Goal: Transaction & Acquisition: Purchase product/service

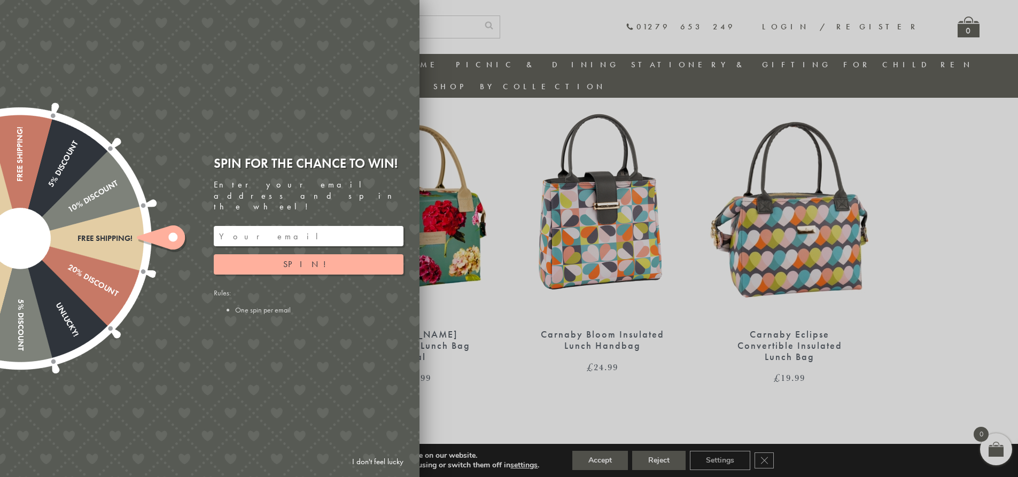
scroll to position [405, 0]
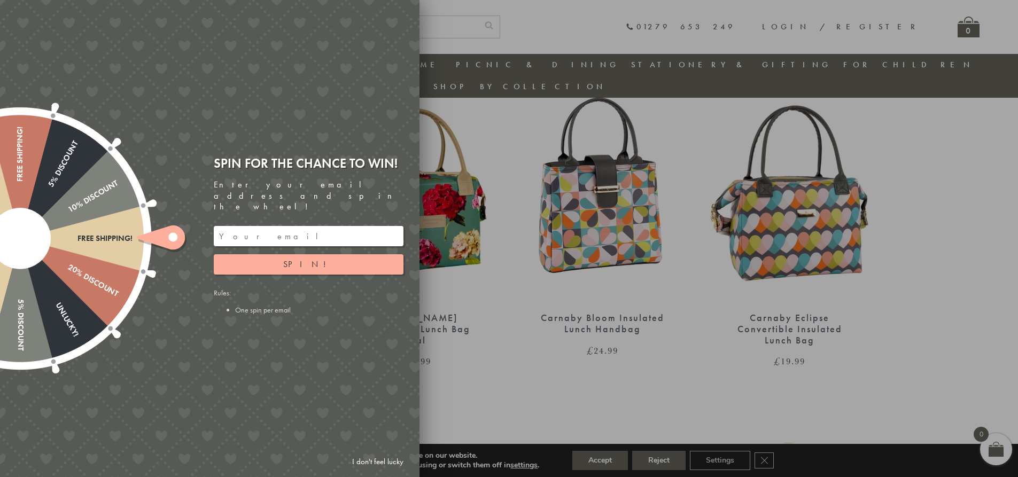
click at [365, 464] on link "I don't feel lucky" at bounding box center [378, 462] width 62 height 20
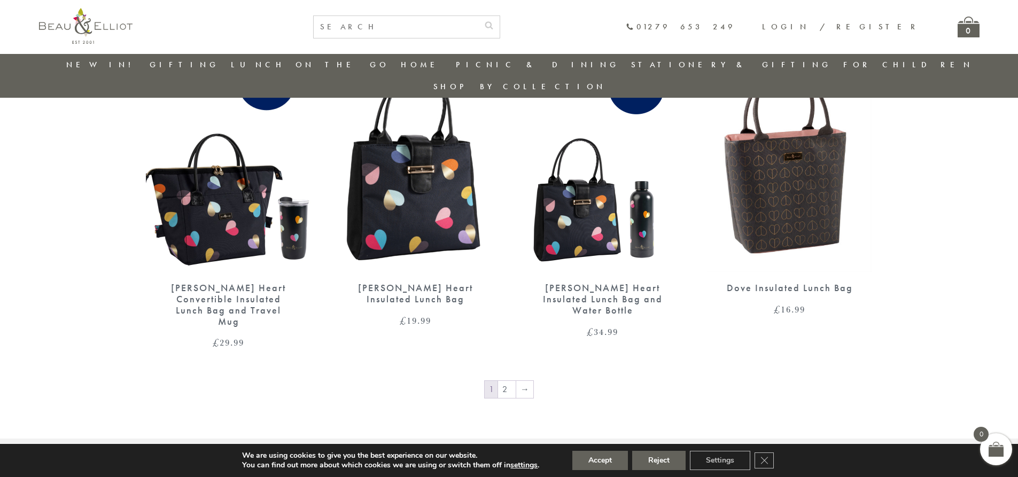
scroll to position [1741, 0]
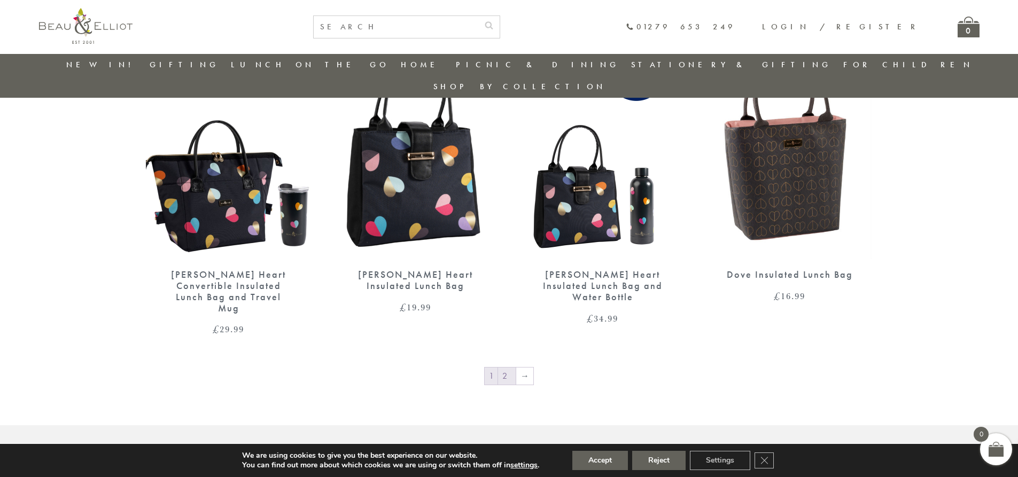
click at [510, 368] on link "2" at bounding box center [507, 376] width 18 height 17
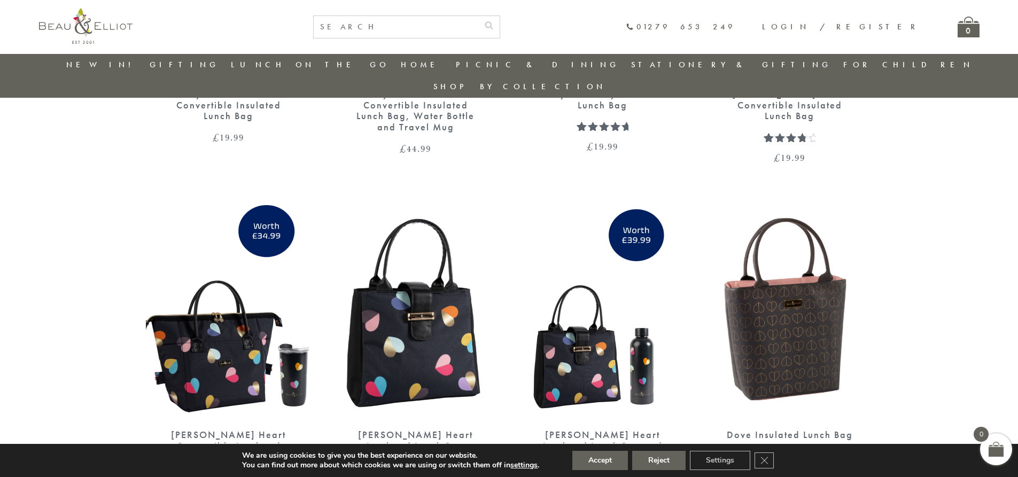
scroll to position [1367, 0]
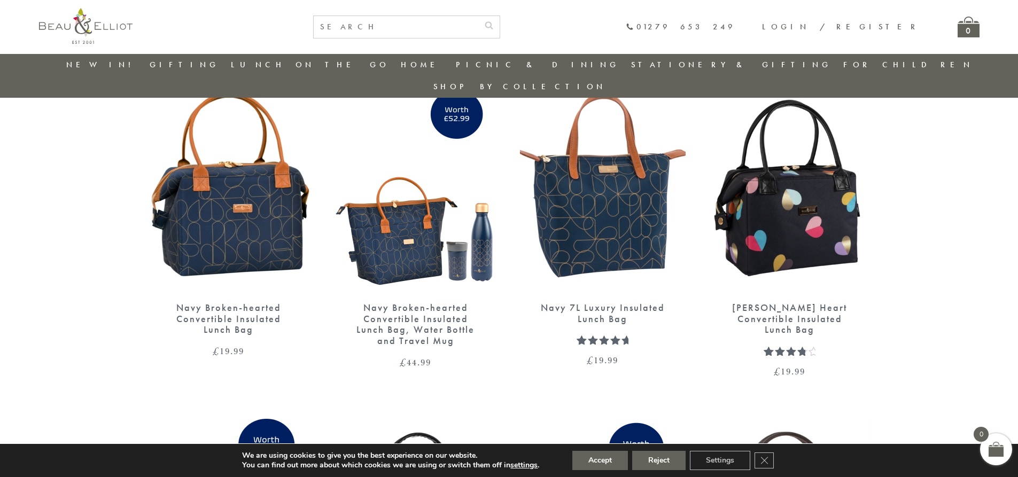
click at [583, 217] on img at bounding box center [603, 185] width 166 height 214
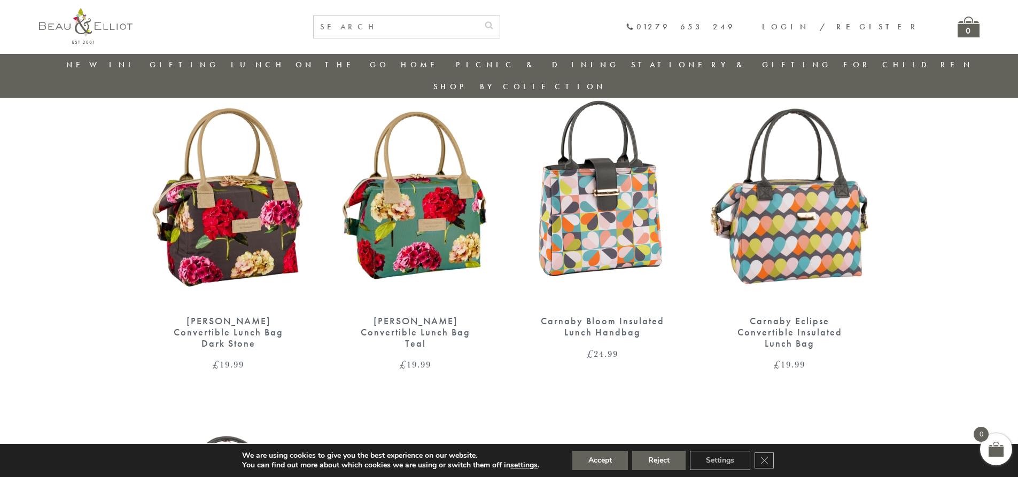
scroll to position [405, 0]
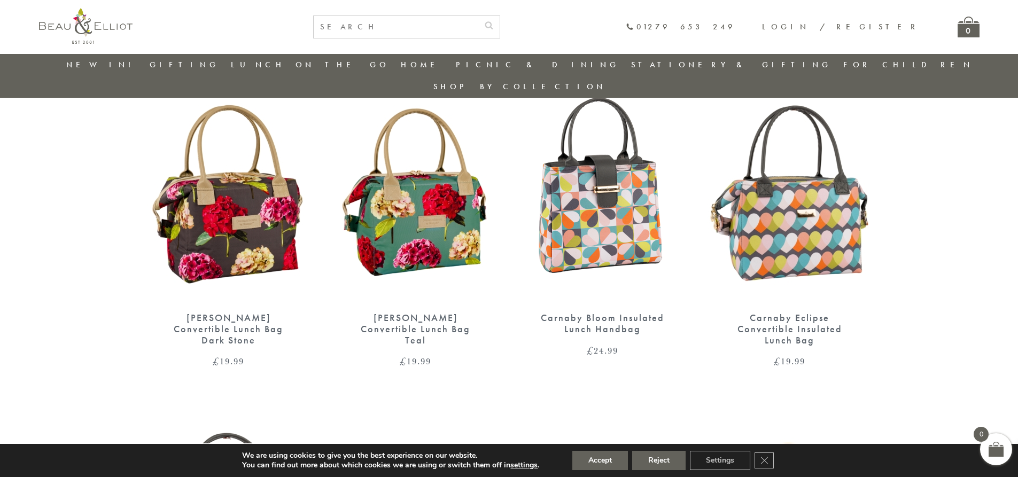
click at [251, 206] on img at bounding box center [229, 195] width 166 height 214
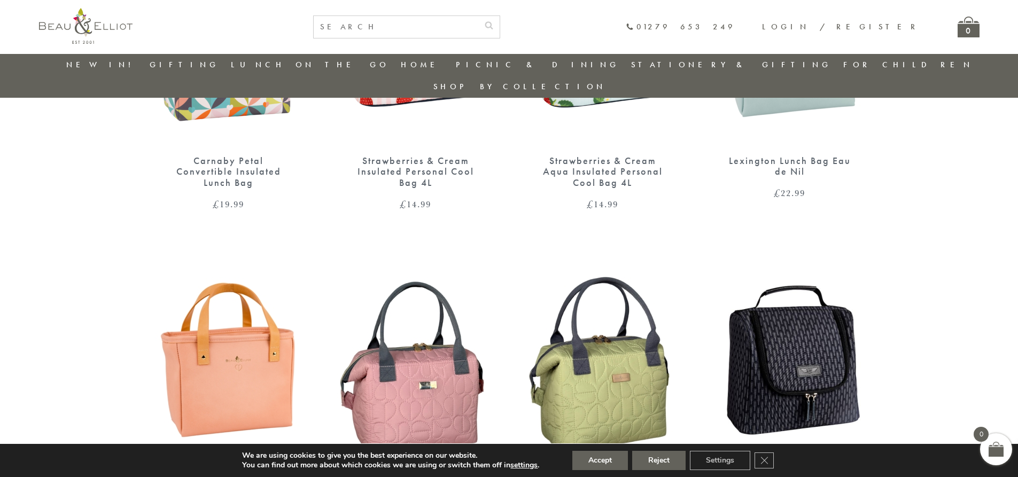
scroll to position [833, 0]
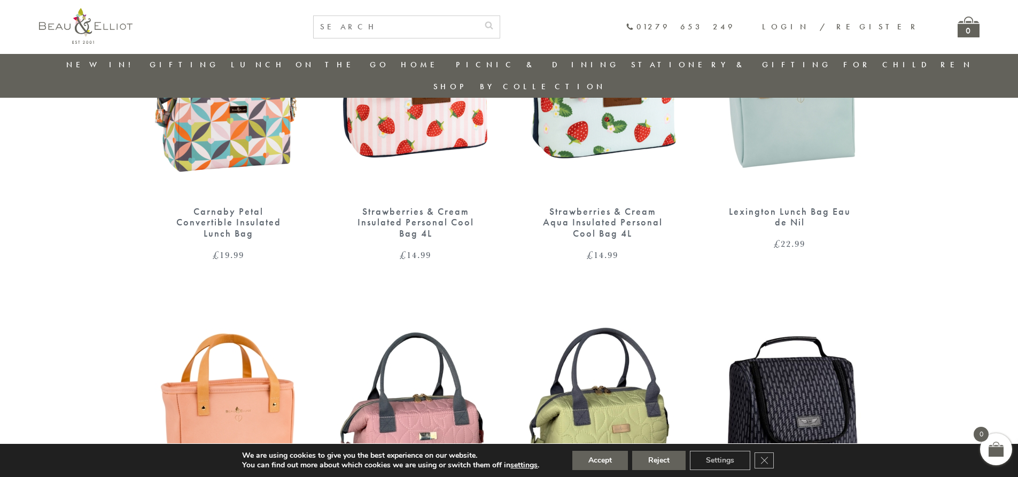
click at [246, 122] on img at bounding box center [229, 89] width 166 height 214
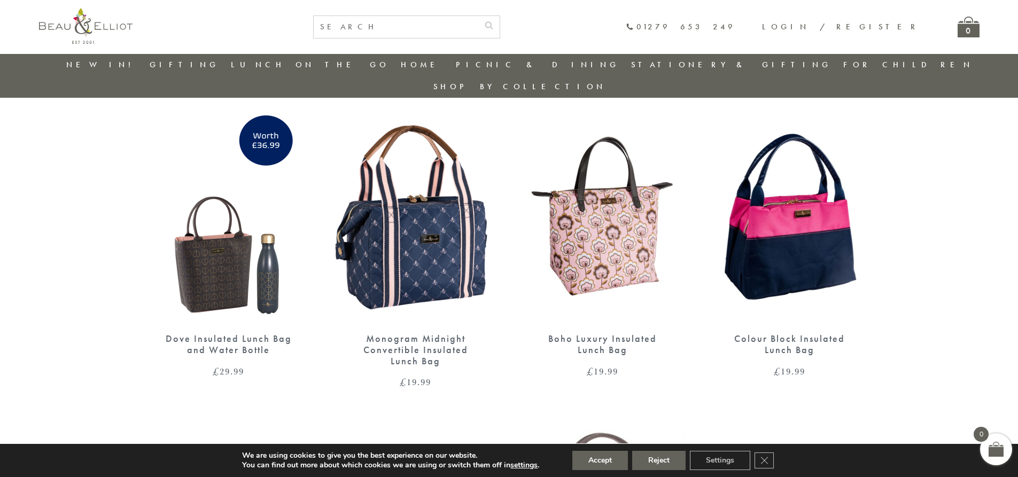
scroll to position [405, 0]
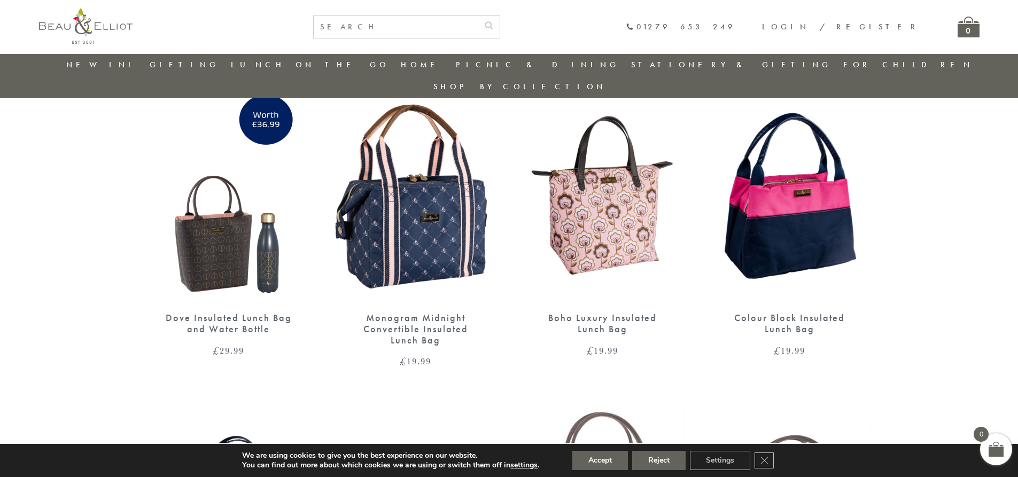
click at [437, 219] on img at bounding box center [416, 195] width 166 height 214
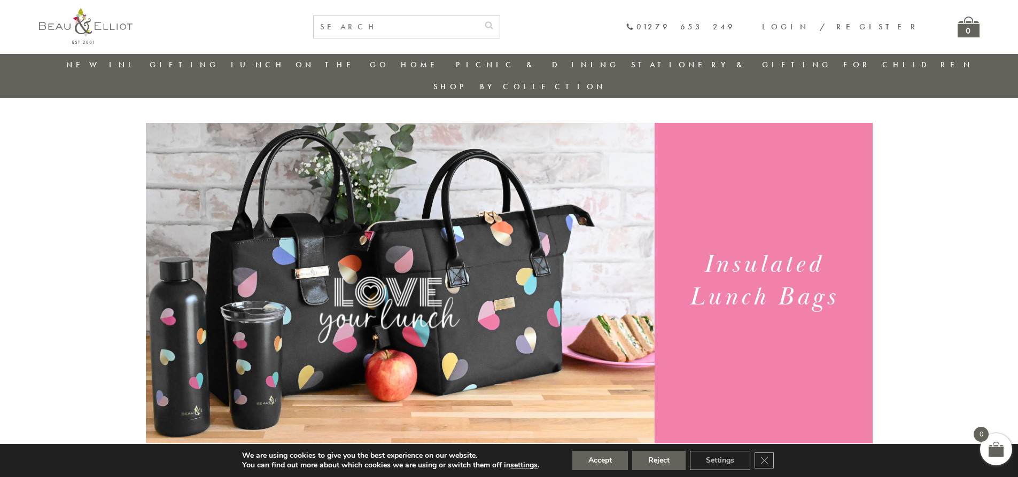
scroll to position [0, 0]
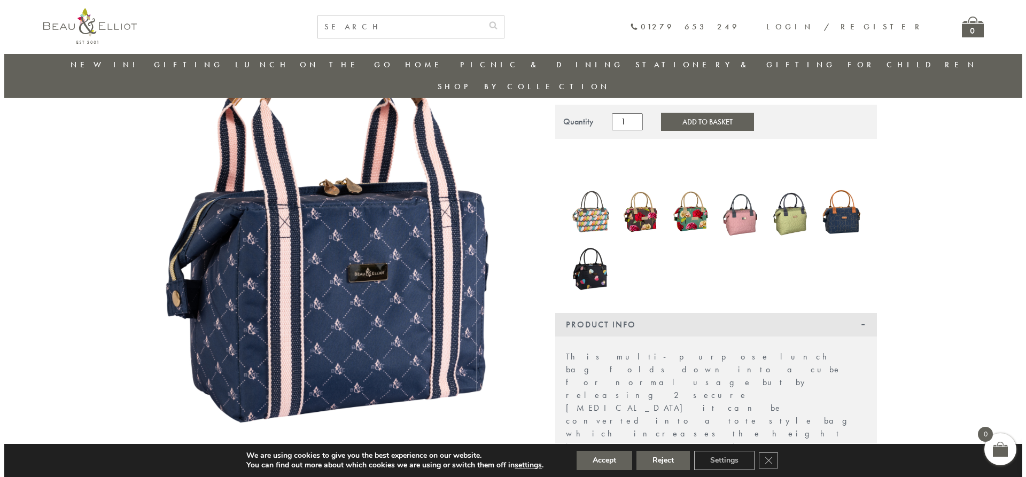
scroll to position [138, 0]
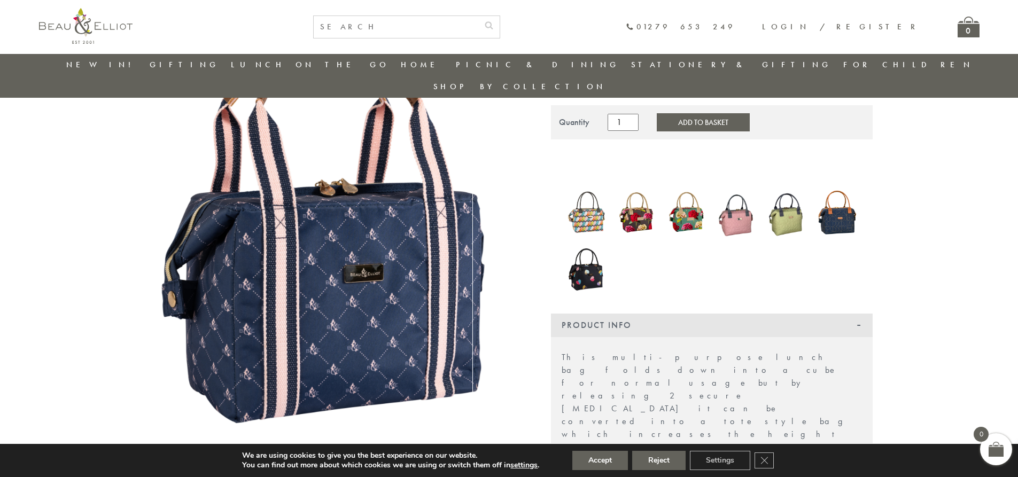
click at [383, 246] on img at bounding box center [333, 224] width 374 height 455
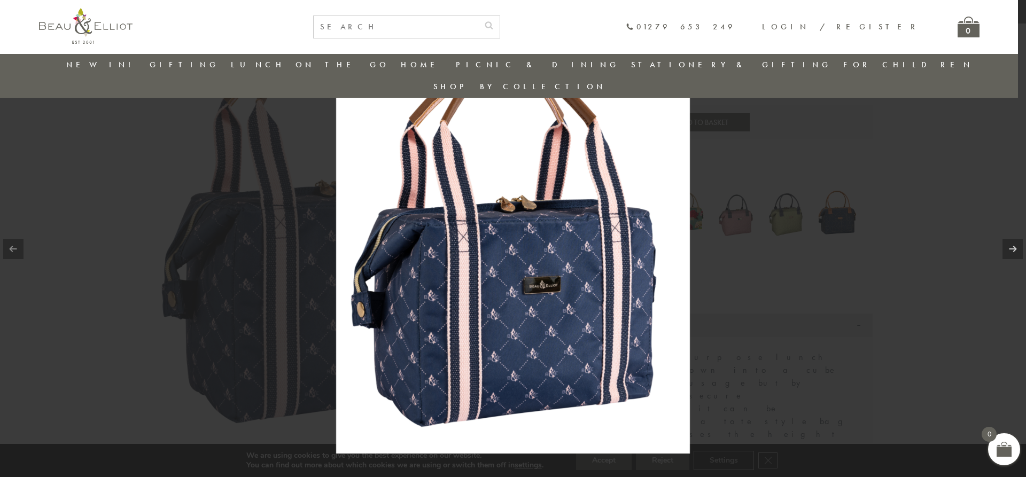
click at [741, 257] on div at bounding box center [513, 238] width 1026 height 477
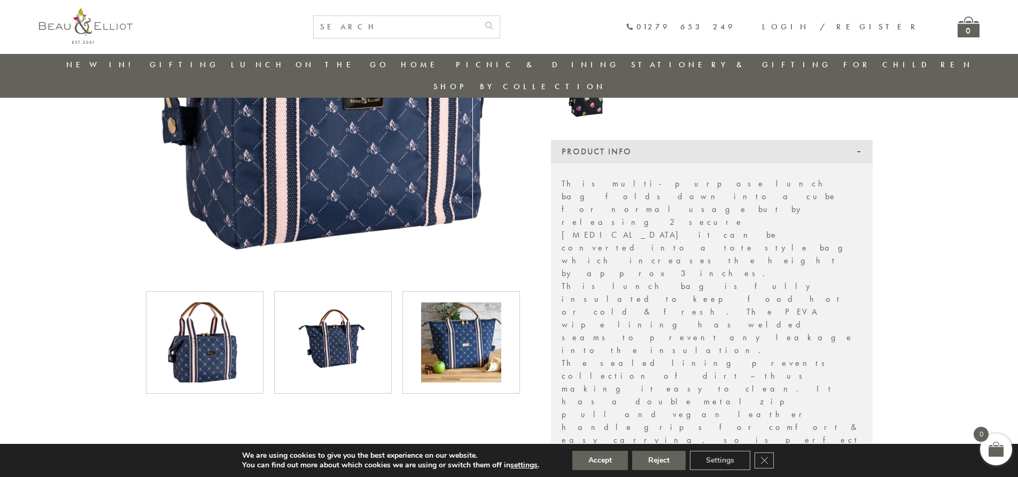
scroll to position [327, 0]
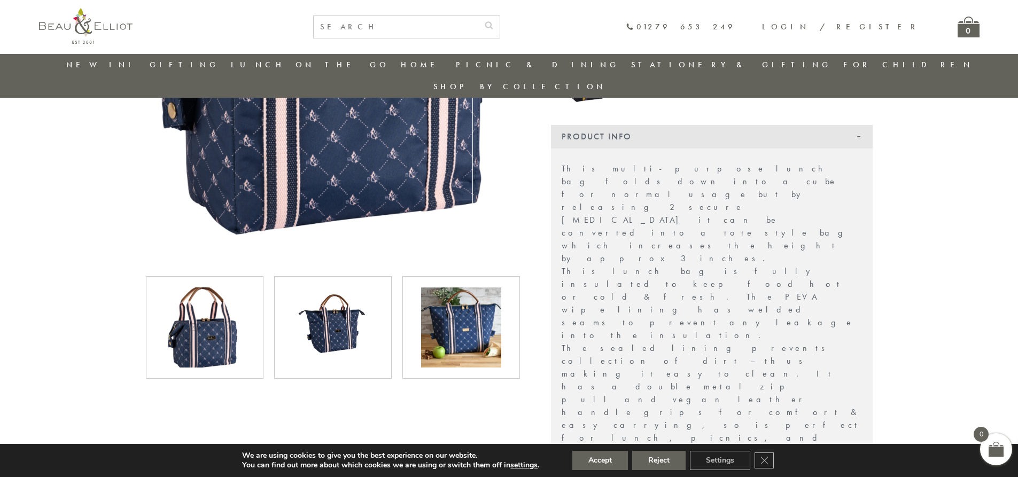
click at [491, 300] on img at bounding box center [461, 328] width 80 height 80
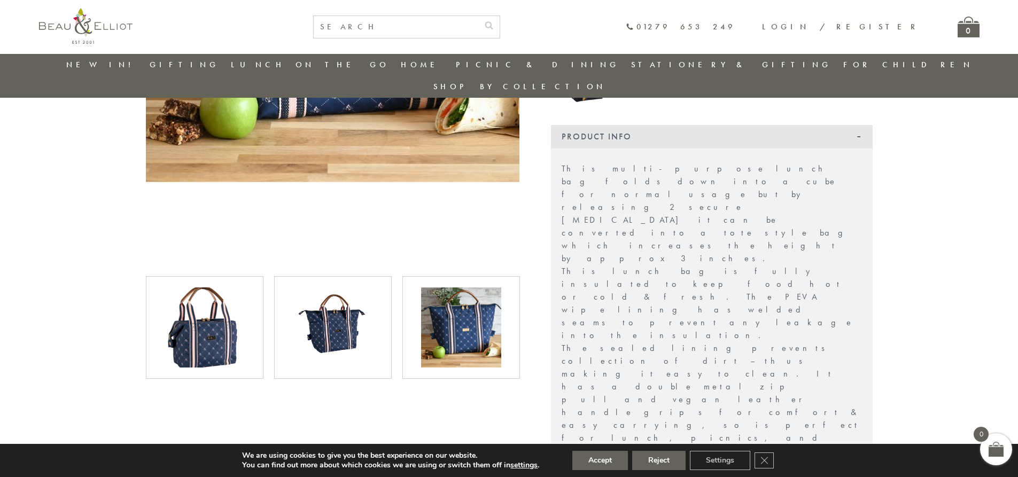
click at [222, 293] on img at bounding box center [205, 328] width 80 height 80
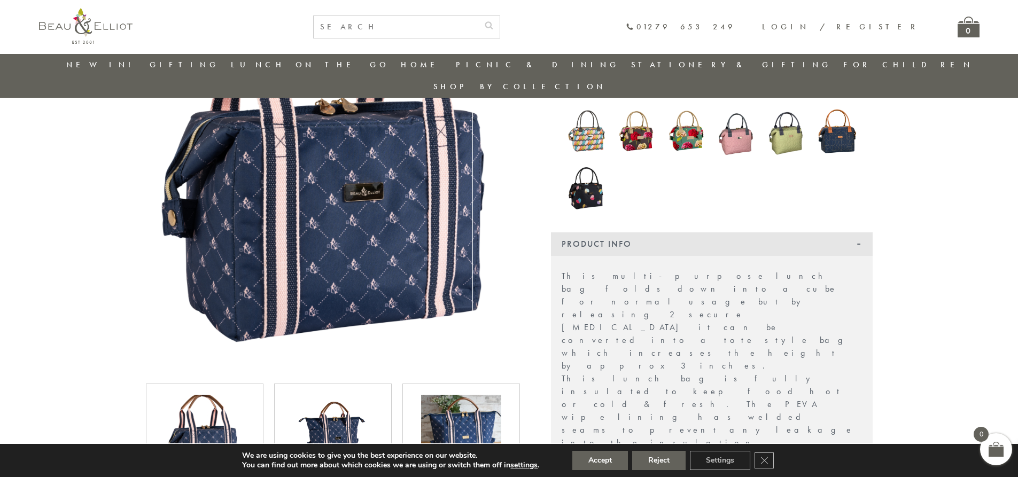
scroll to position [381, 0]
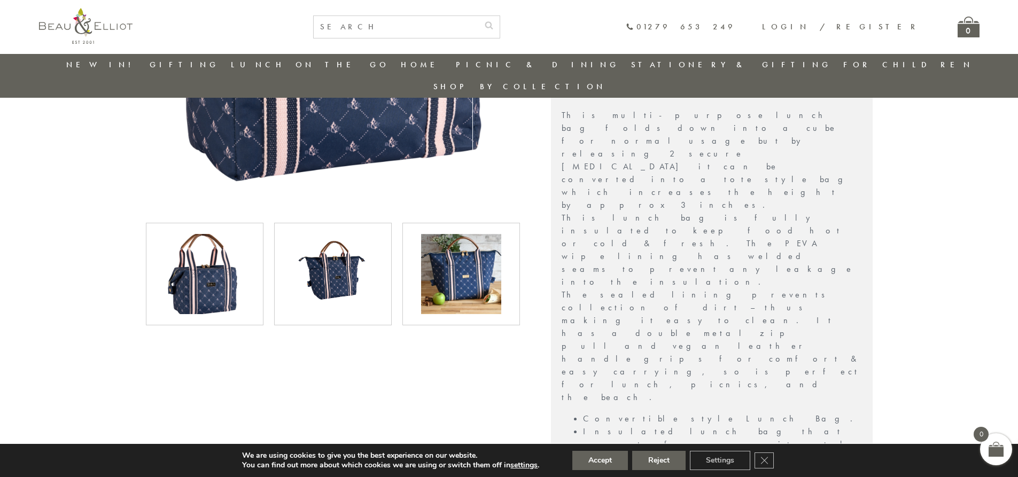
click at [360, 255] on img at bounding box center [333, 274] width 80 height 80
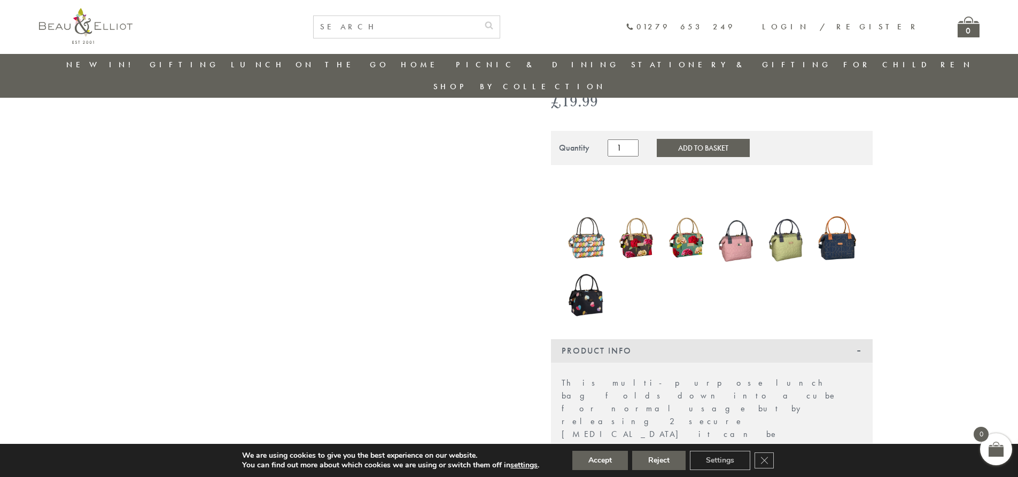
scroll to position [0, 0]
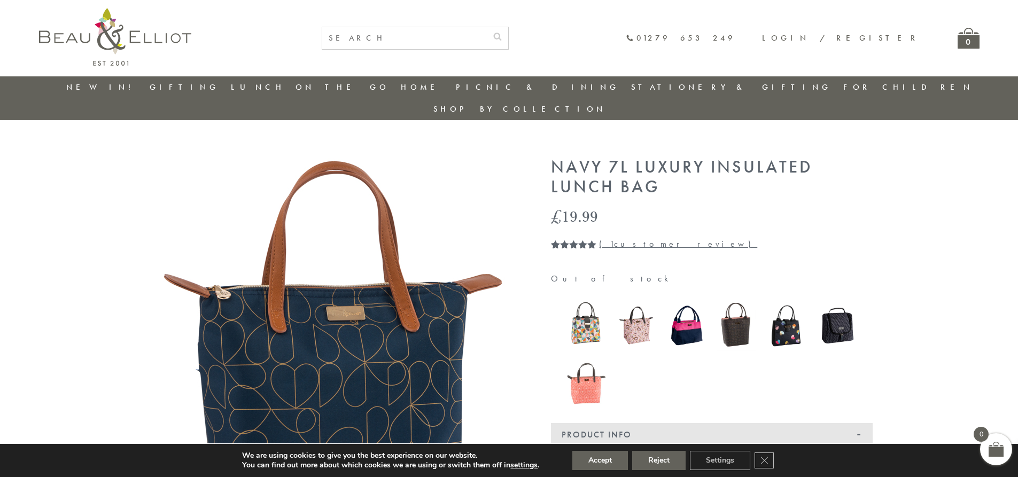
click at [634, 238] on link "( 1 customer review)" at bounding box center [678, 243] width 158 height 11
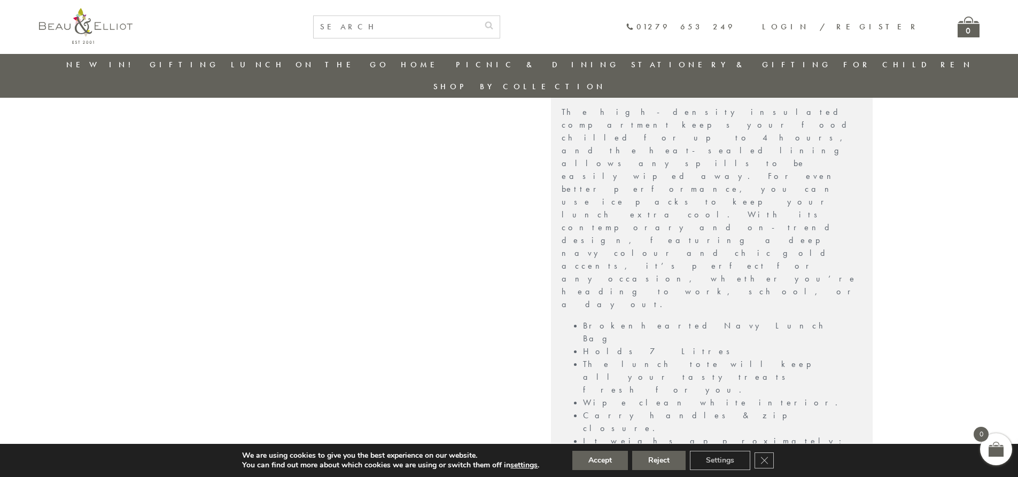
scroll to position [525, 0]
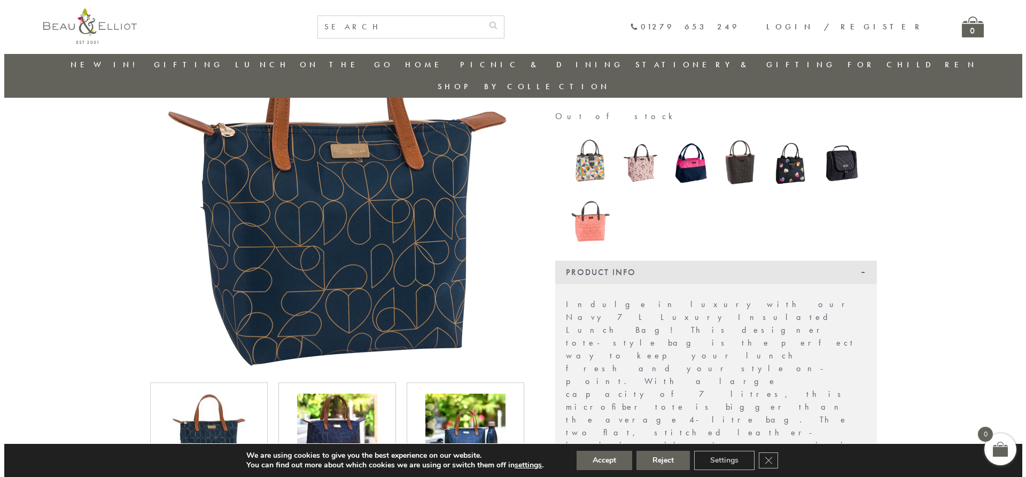
scroll to position [138, 0]
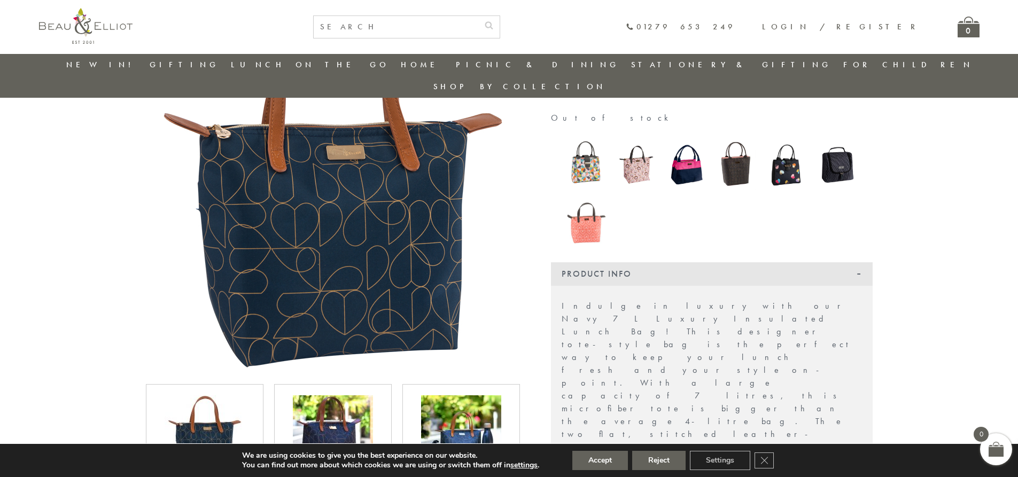
click at [391, 161] on img at bounding box center [333, 184] width 374 height 374
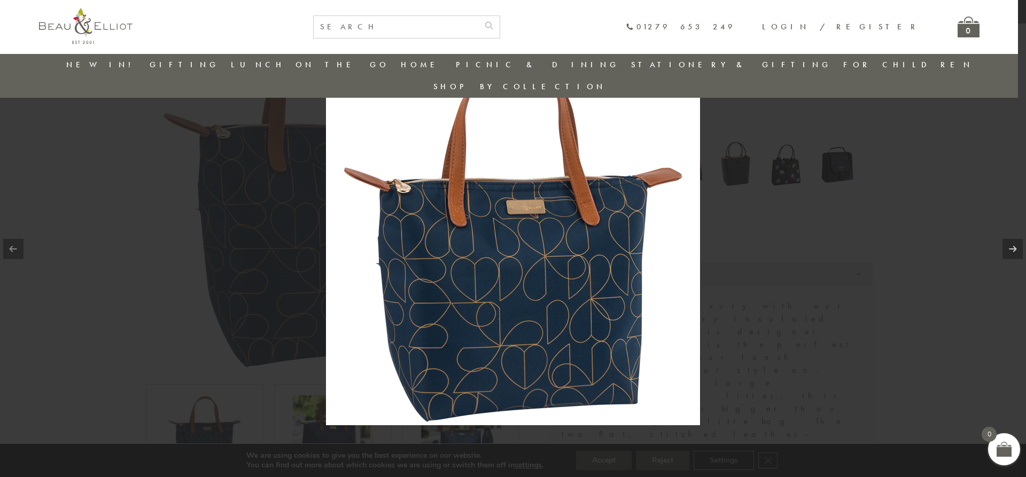
click at [475, 226] on img at bounding box center [513, 238] width 374 height 374
click at [498, 241] on img at bounding box center [513, 238] width 374 height 374
click at [502, 243] on img at bounding box center [513, 238] width 374 height 374
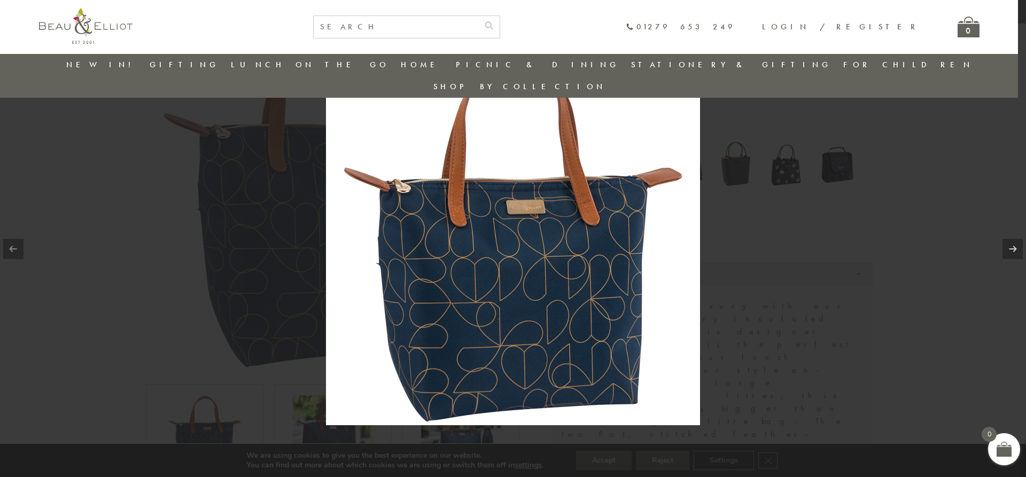
click at [191, 207] on div at bounding box center [513, 238] width 1026 height 477
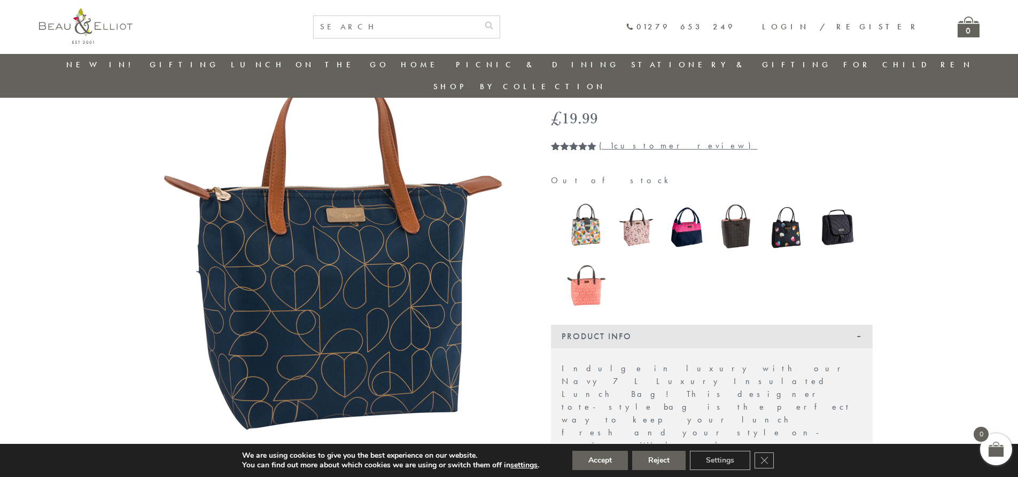
scroll to position [62, 0]
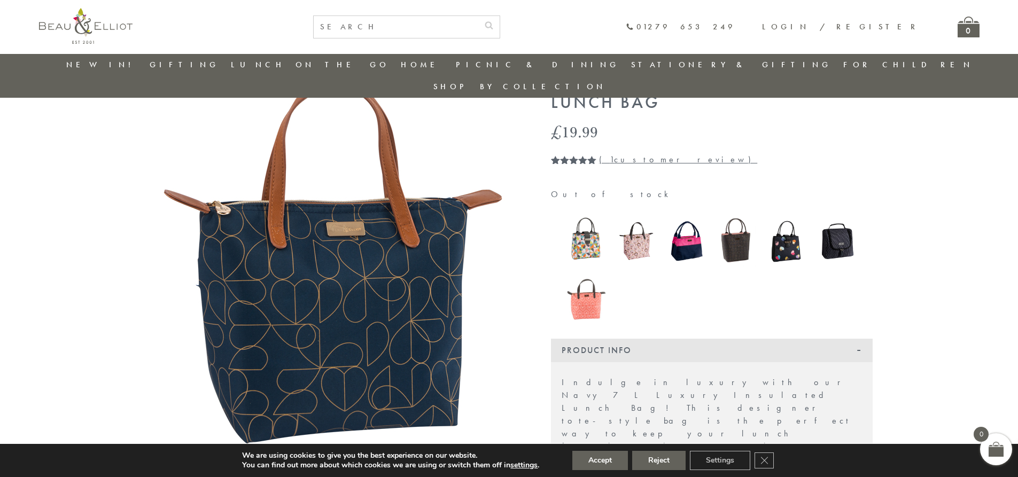
click at [588, 221] on img at bounding box center [587, 240] width 40 height 51
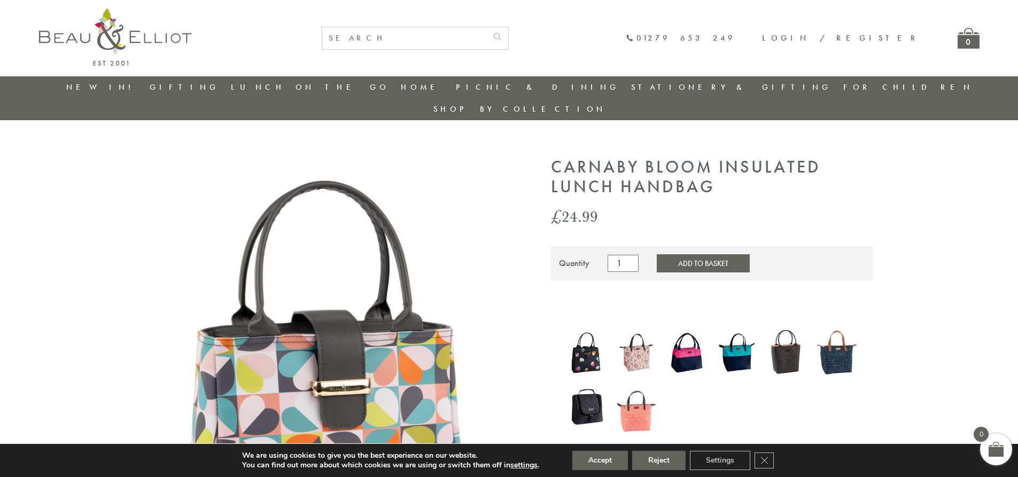
click at [841, 336] on img at bounding box center [837, 353] width 40 height 52
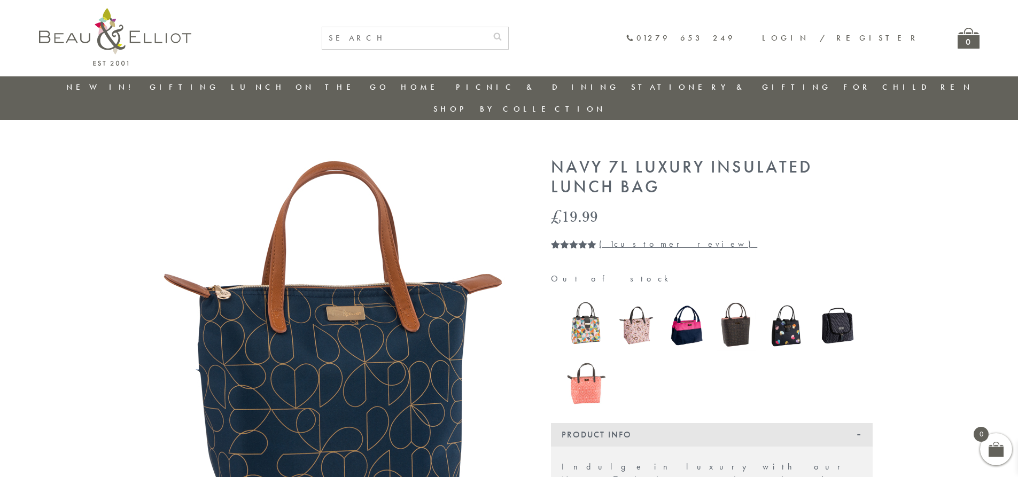
click at [579, 306] on img at bounding box center [587, 325] width 40 height 51
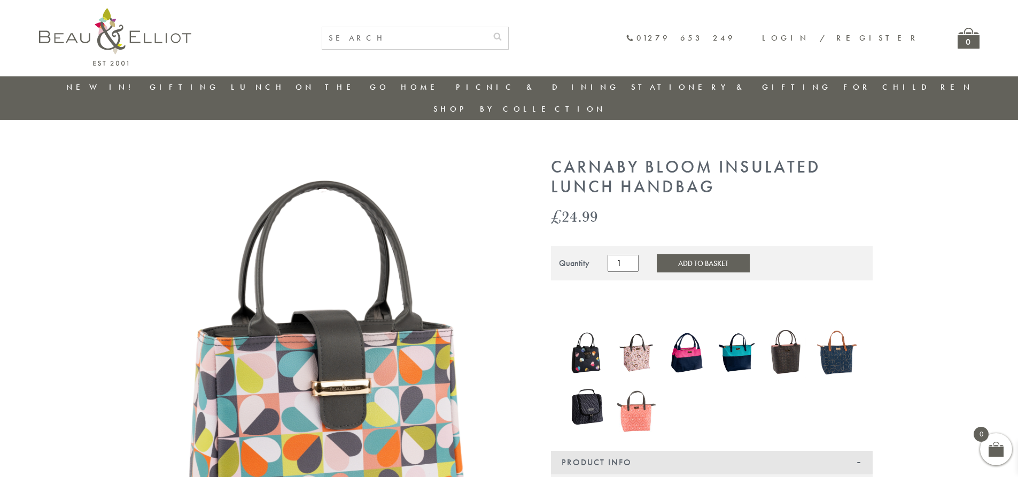
click at [634, 328] on img at bounding box center [637, 352] width 40 height 51
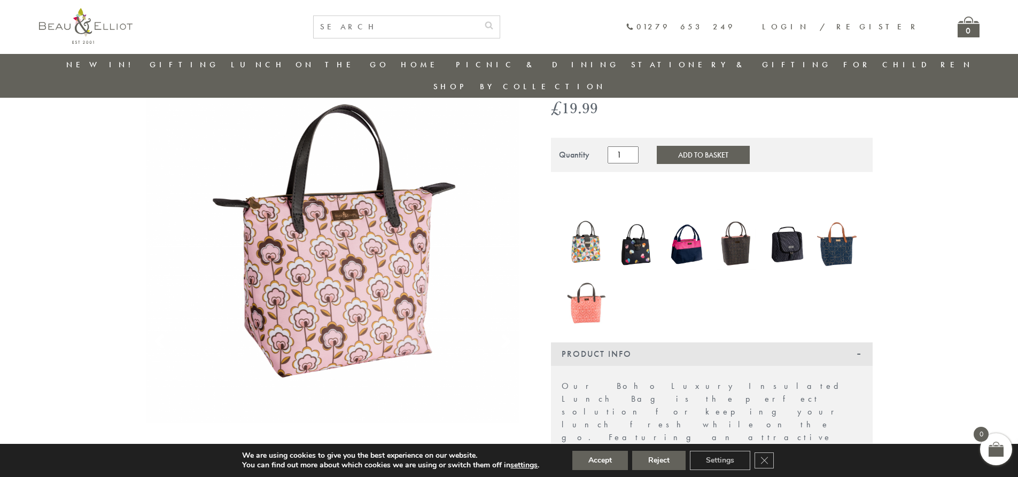
scroll to position [84, 0]
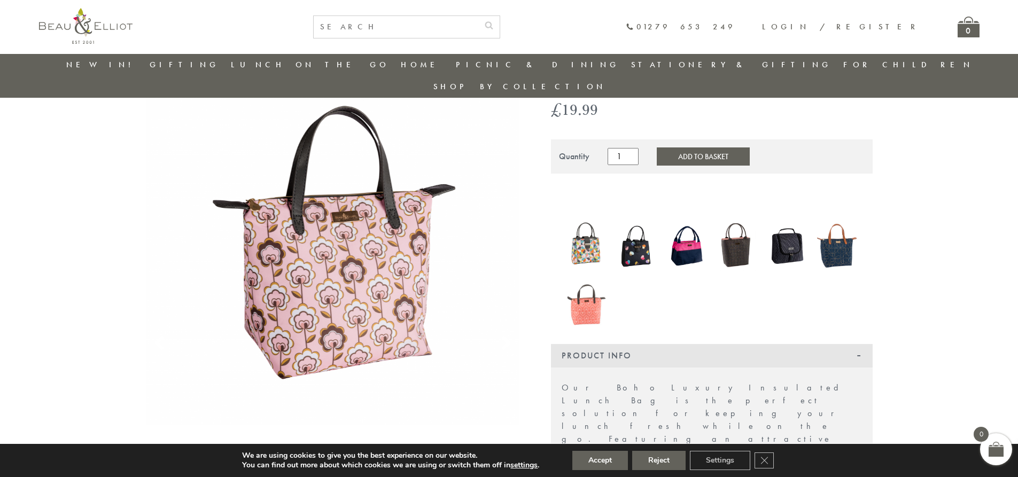
click at [790, 229] on img at bounding box center [787, 245] width 40 height 51
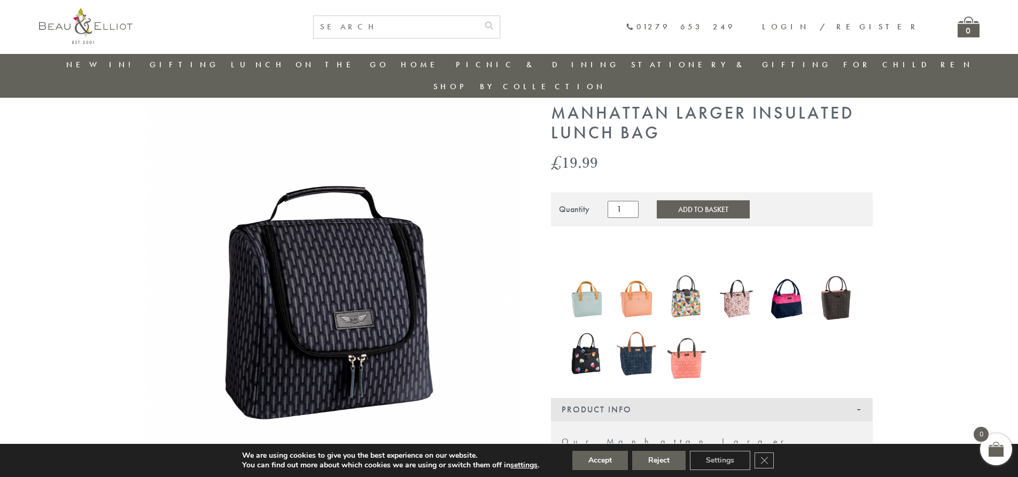
scroll to position [31, 0]
click at [688, 335] on img at bounding box center [687, 354] width 40 height 51
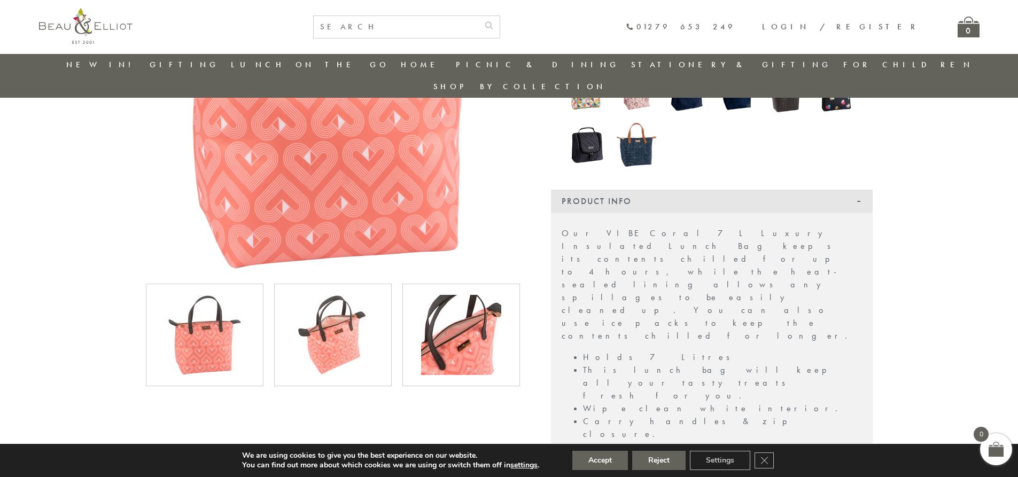
scroll to position [245, 0]
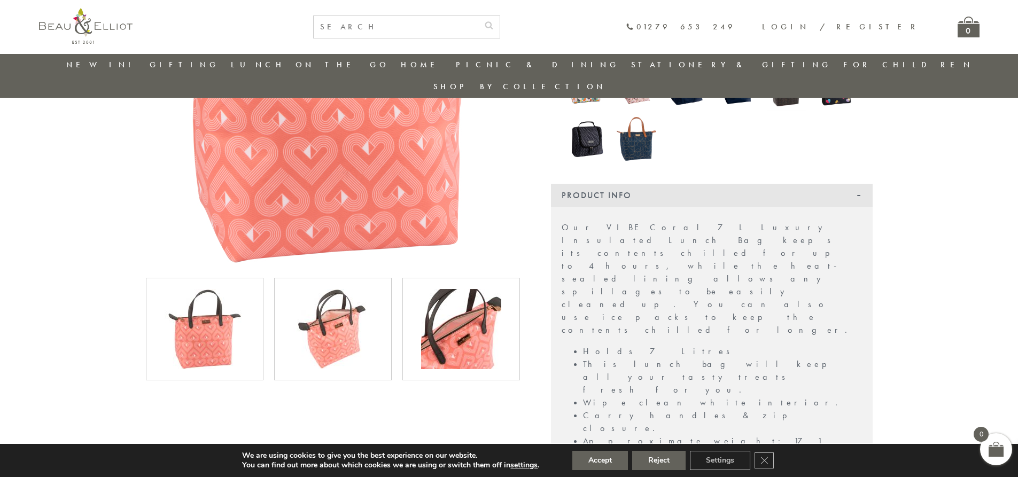
click at [477, 313] on img at bounding box center [461, 329] width 80 height 80
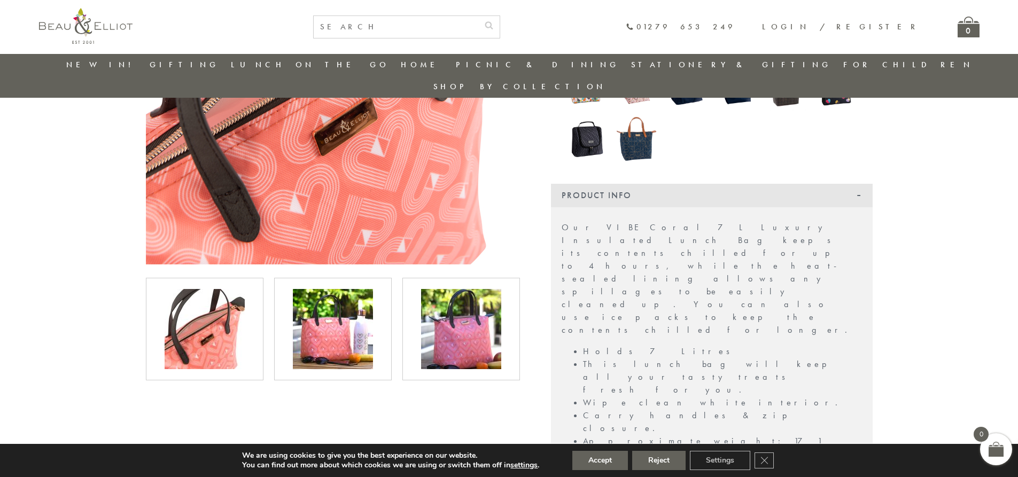
click at [477, 313] on img at bounding box center [461, 329] width 80 height 80
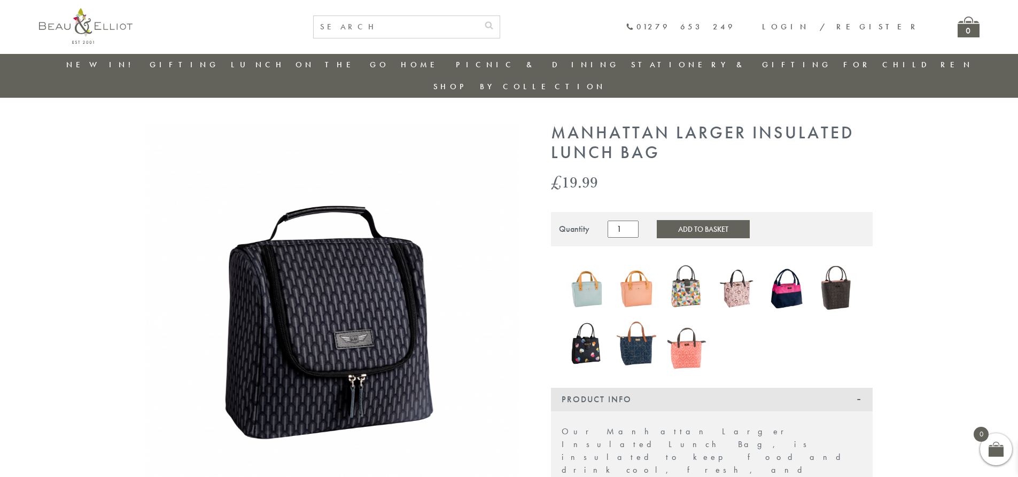
scroll to position [11, 0]
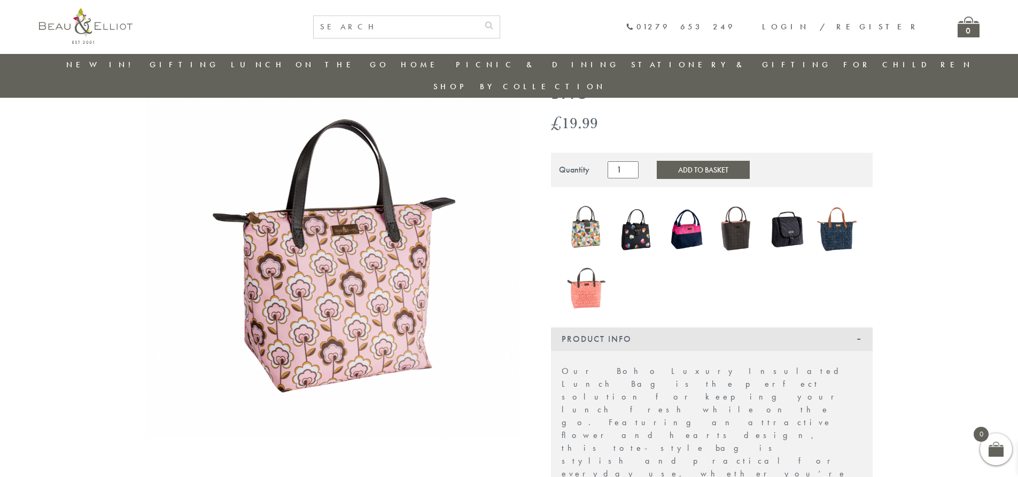
scroll to position [71, 0]
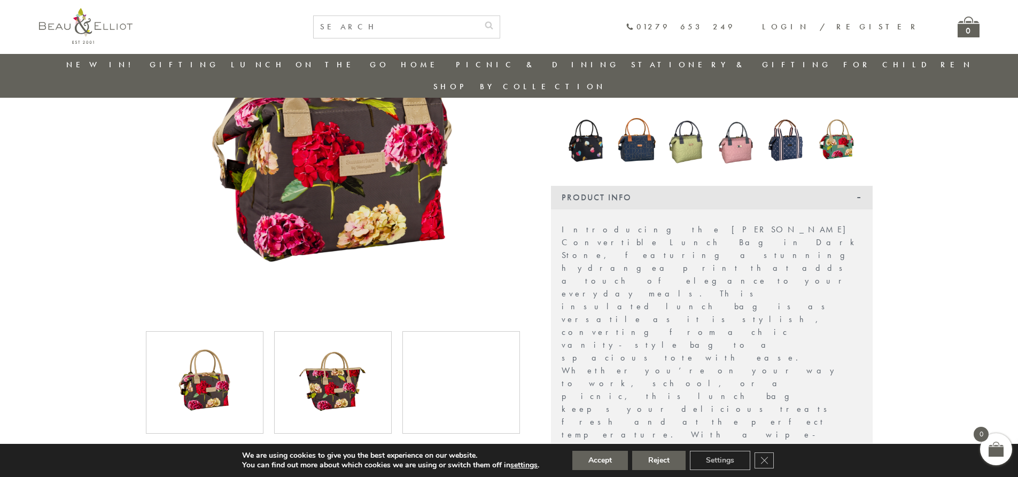
scroll to position [191, 0]
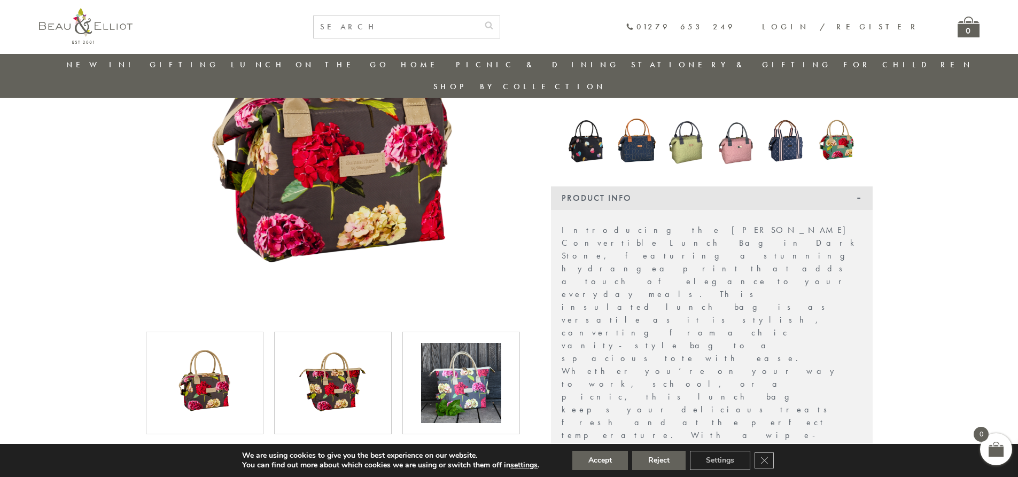
click at [459, 348] on img at bounding box center [461, 383] width 80 height 80
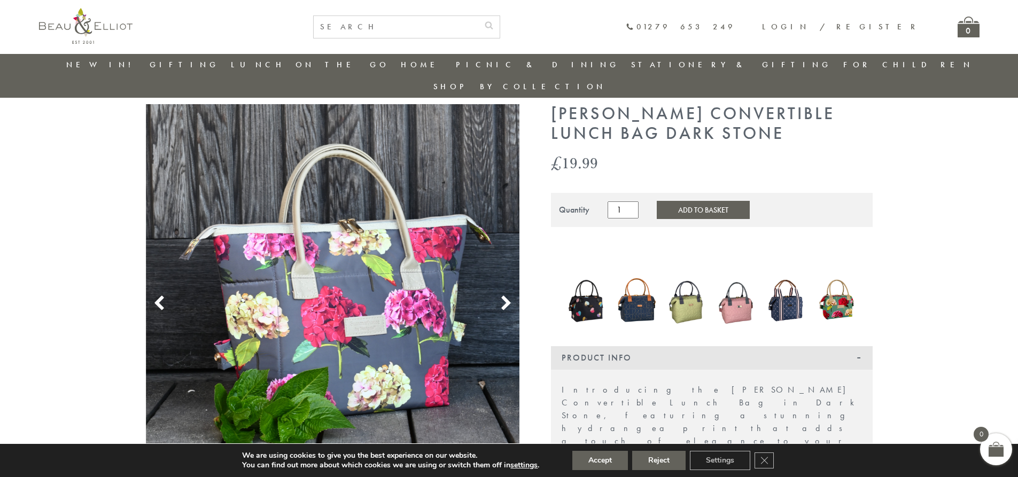
scroll to position [30, 0]
click at [693, 284] on img at bounding box center [687, 301] width 40 height 55
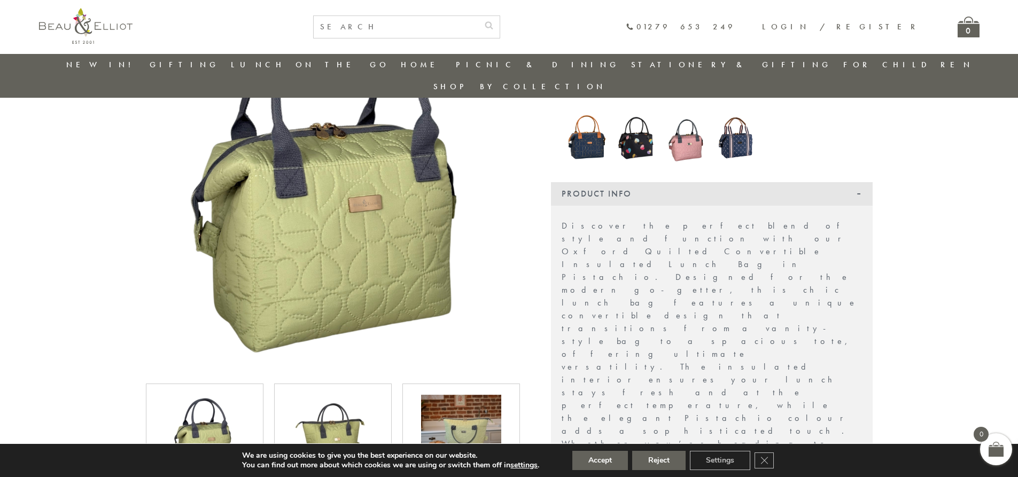
scroll to position [137, 0]
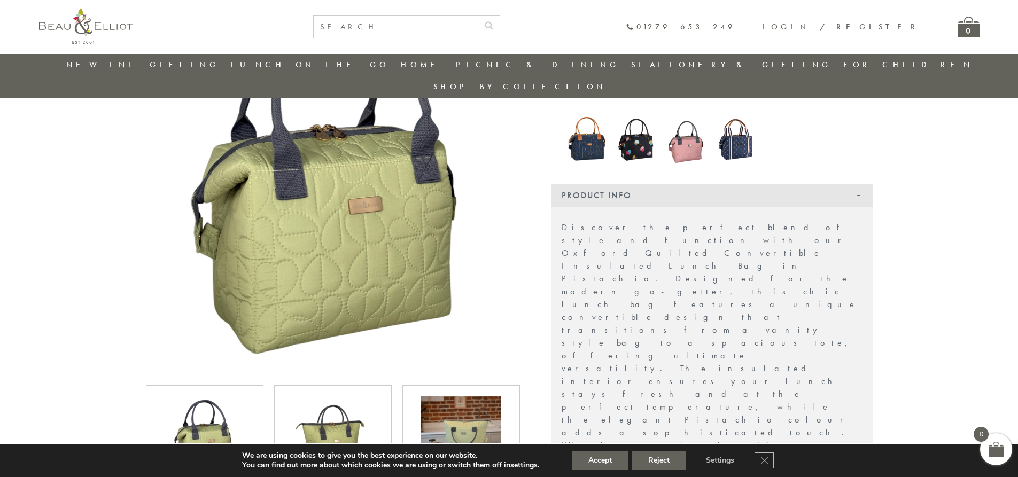
click at [680, 126] on img at bounding box center [687, 139] width 40 height 53
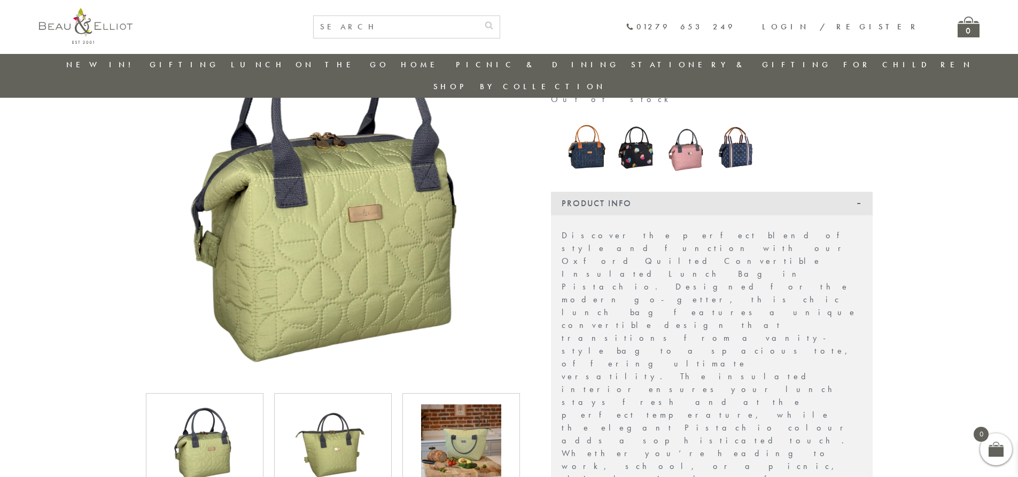
scroll to position [129, 0]
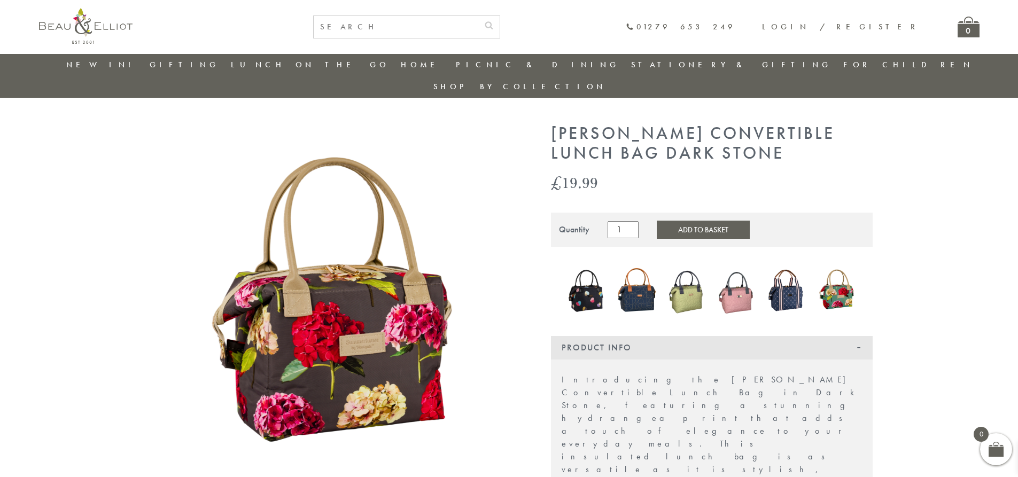
scroll to position [10, 0]
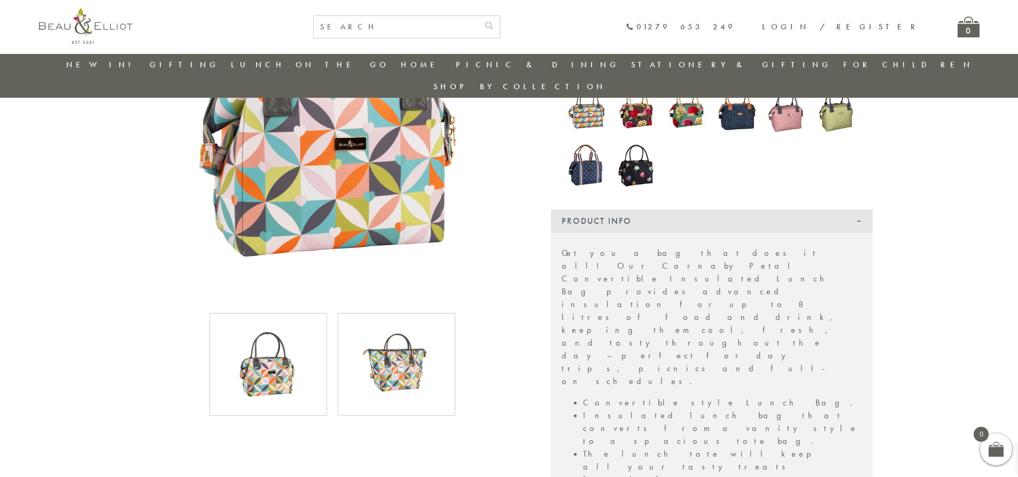
scroll to position [245, 0]
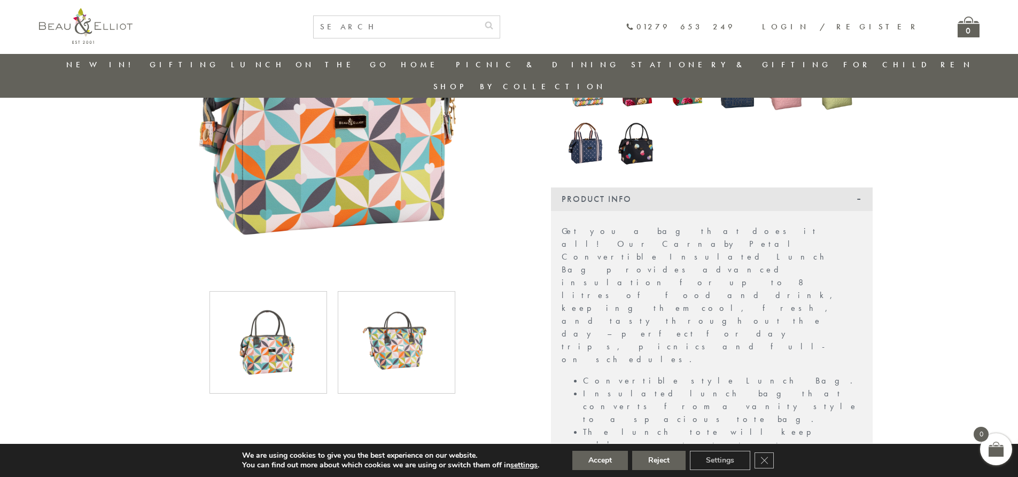
click at [406, 319] on img at bounding box center [396, 342] width 80 height 80
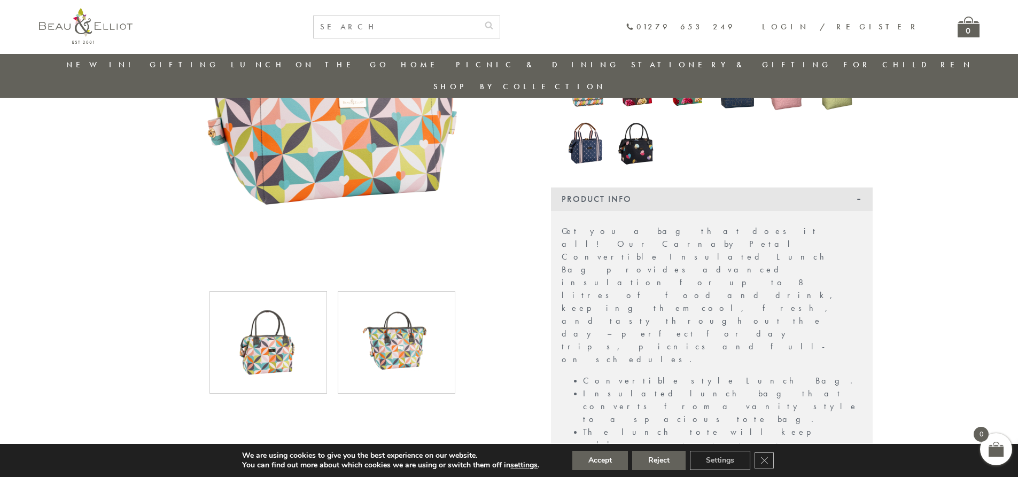
click at [260, 335] on img at bounding box center [268, 342] width 80 height 80
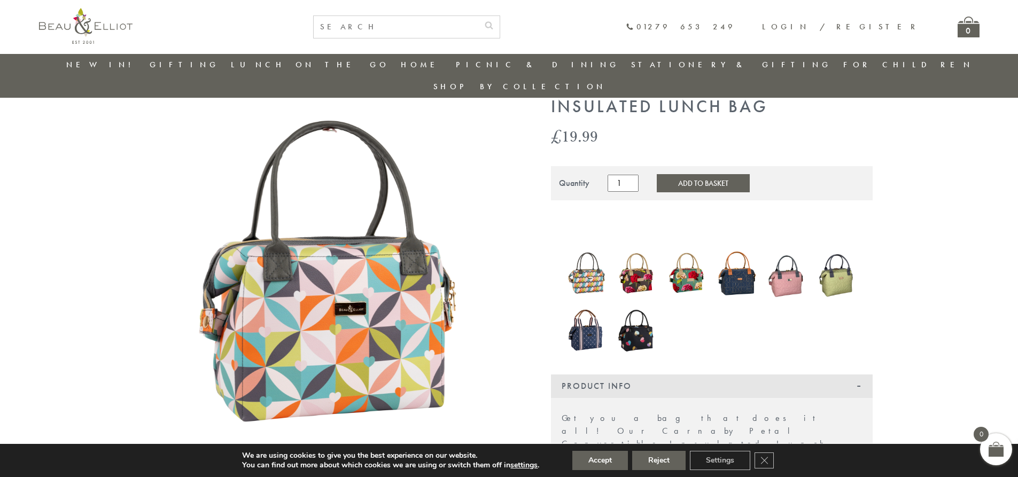
scroll to position [31, 0]
